Goal: Check status

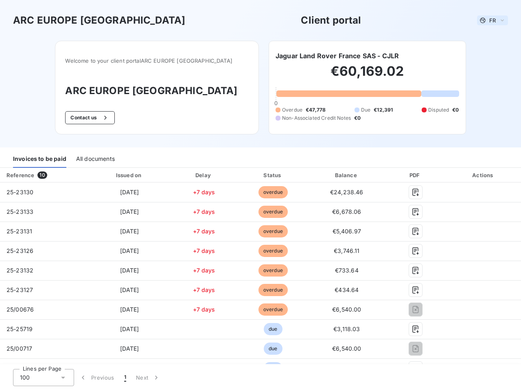
click at [489, 20] on span "FR" at bounding box center [492, 20] width 7 height 7
click at [105, 118] on button "Contact us" at bounding box center [89, 117] width 49 height 13
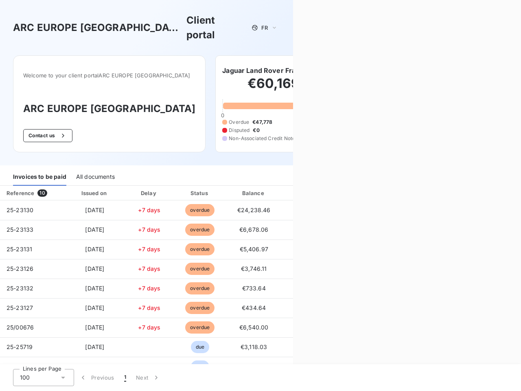
click at [333, 56] on div "Contact us Fill out the form below, and a member of our team will get back to y…" at bounding box center [407, 195] width 228 height 391
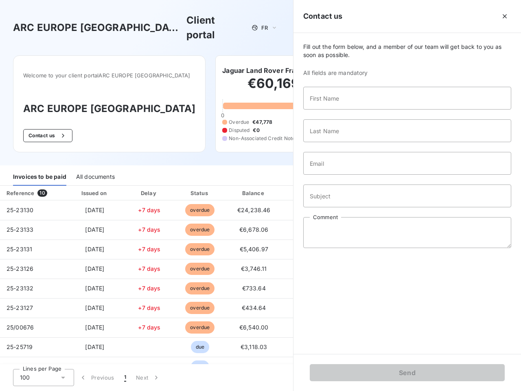
click at [39, 168] on div "Invoices to be paid" at bounding box center [39, 176] width 53 height 17
click at [95, 168] on div "All documents" at bounding box center [95, 176] width 39 height 17
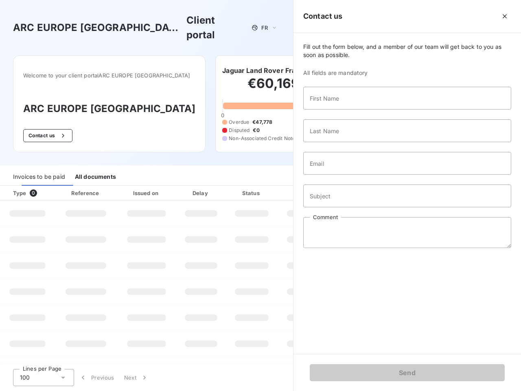
click at [44, 186] on th "Type 0" at bounding box center [27, 193] width 55 height 15
click at [127, 186] on th "Issued on" at bounding box center [146, 193] width 59 height 15
click at [201, 186] on th "Delay" at bounding box center [201, 193] width 50 height 15
